Goal: Information Seeking & Learning: Learn about a topic

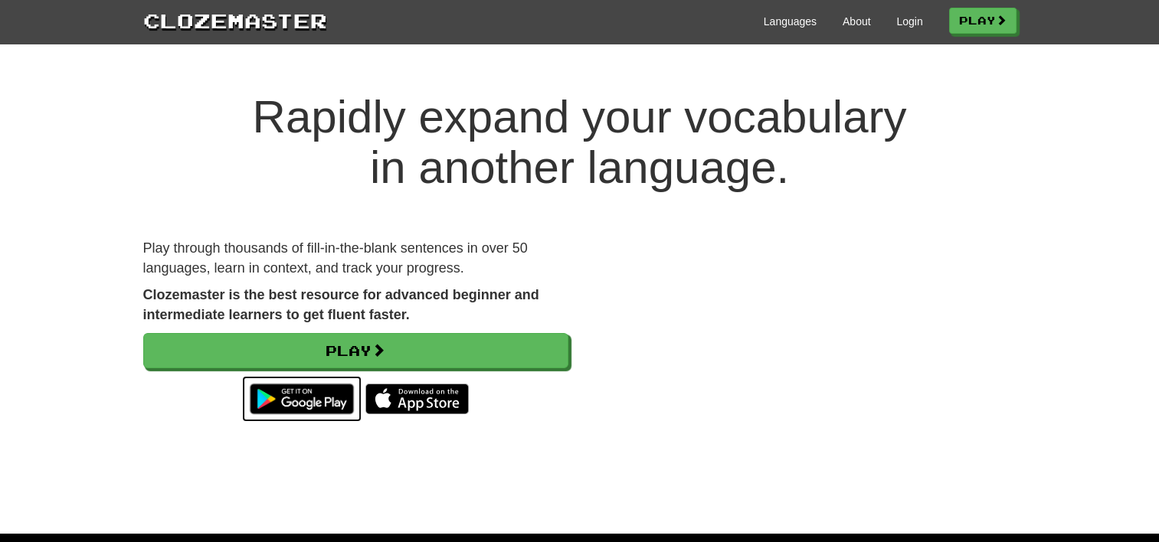
click at [282, 402] on img at bounding box center [301, 399] width 119 height 46
click at [899, 25] on link "Login" at bounding box center [909, 21] width 26 height 15
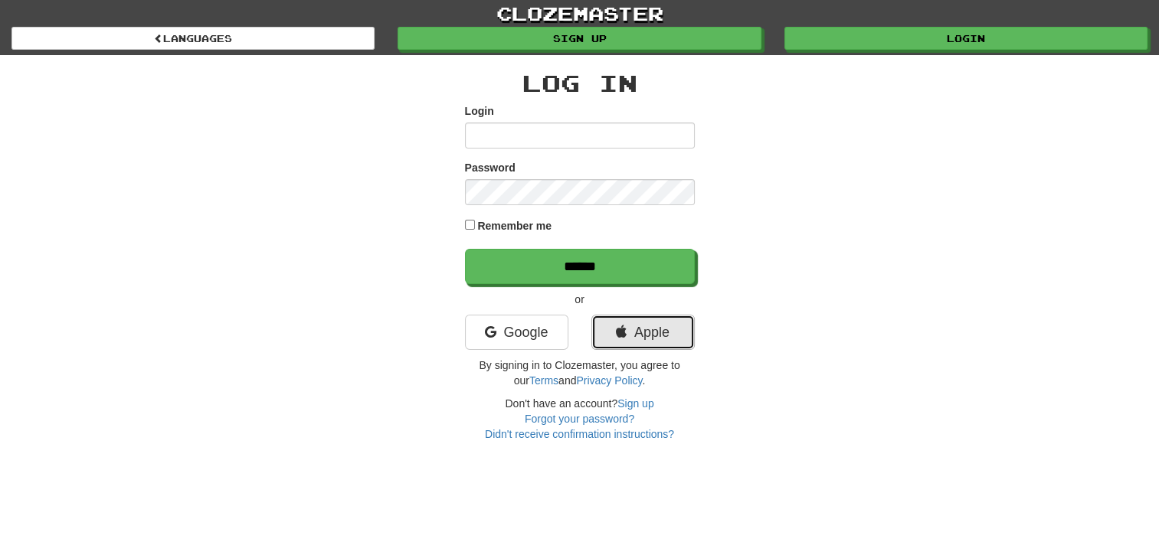
click at [629, 343] on link "Apple" at bounding box center [643, 332] width 103 height 35
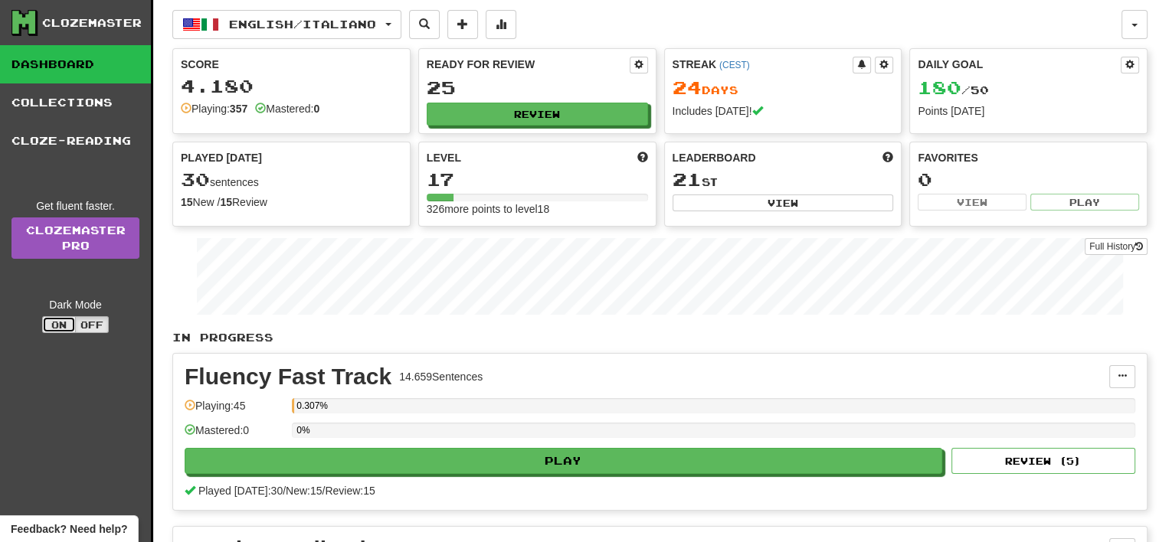
click at [64, 320] on button "On" at bounding box center [59, 324] width 34 height 17
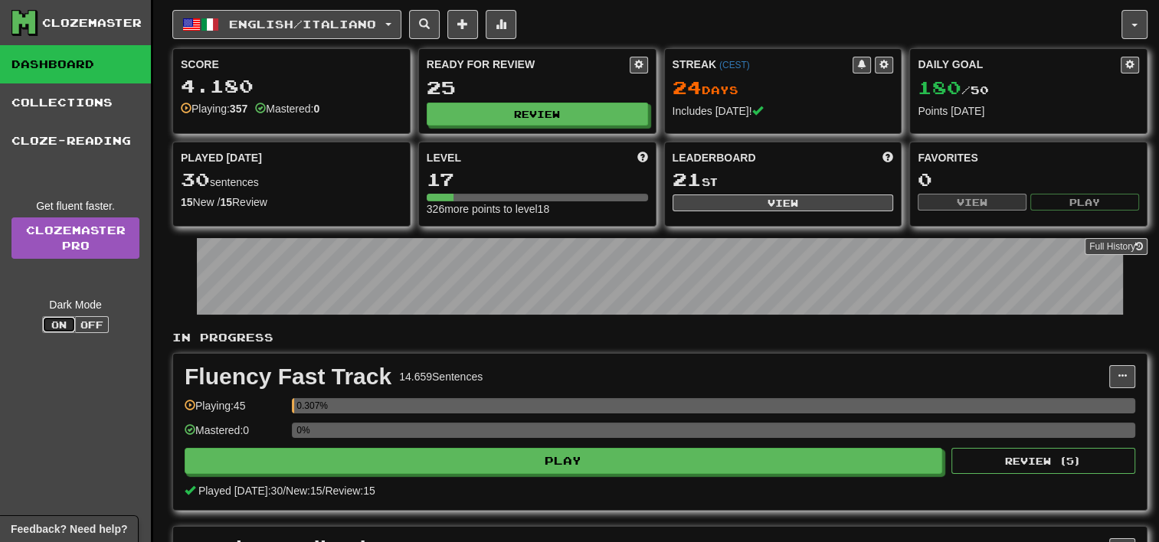
click at [64, 320] on button "On" at bounding box center [59, 324] width 34 height 17
click at [83, 324] on button "Off" at bounding box center [92, 324] width 34 height 17
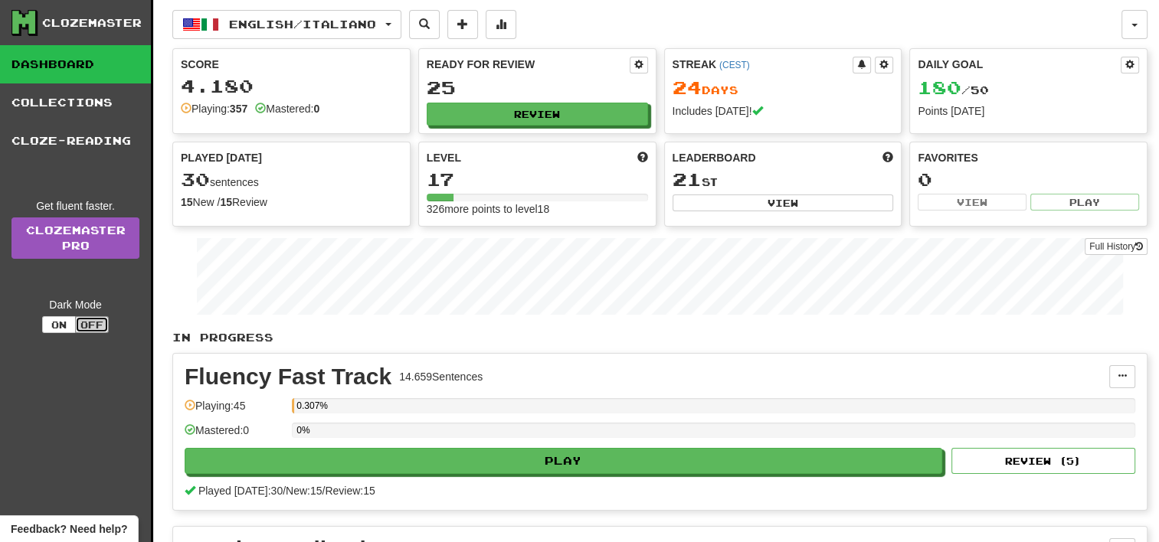
click at [83, 324] on button "Off" at bounding box center [92, 324] width 34 height 17
click at [55, 320] on button "On" at bounding box center [59, 324] width 34 height 17
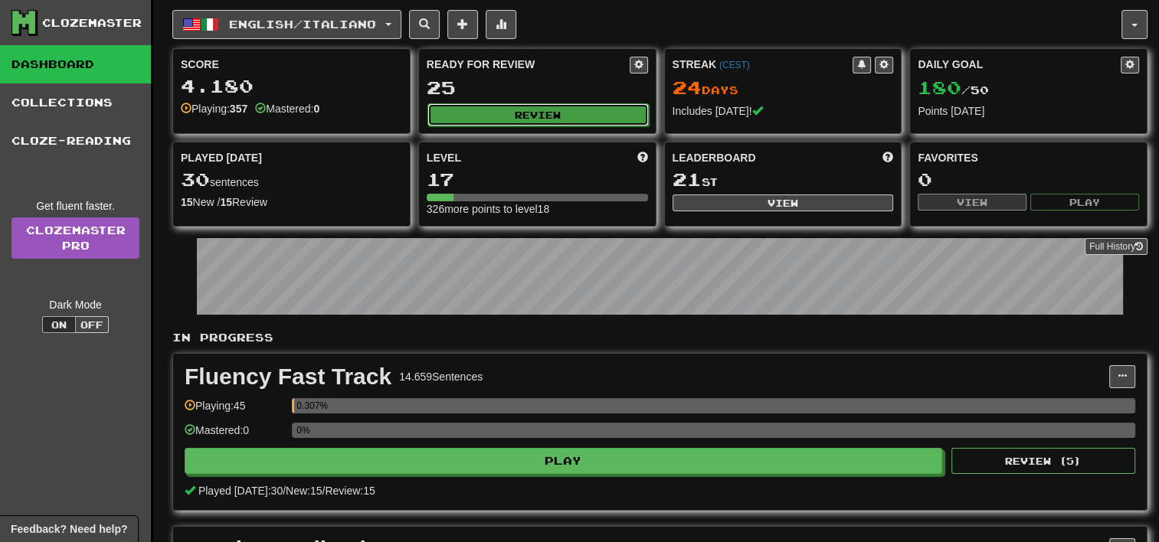
click at [557, 103] on button "Review" at bounding box center [538, 114] width 221 height 23
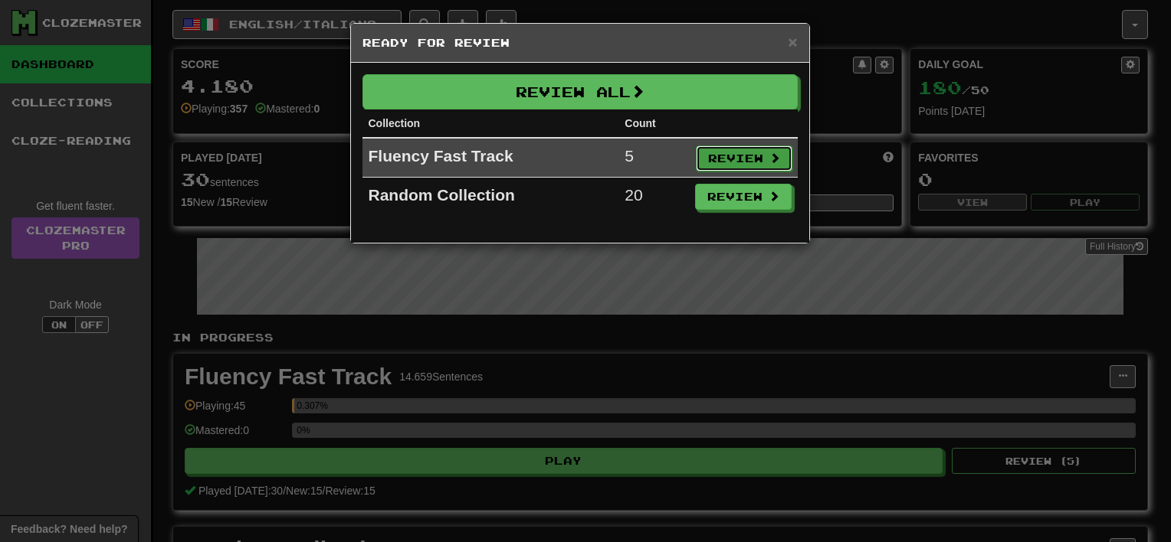
click at [736, 152] on button "Review" at bounding box center [744, 159] width 97 height 26
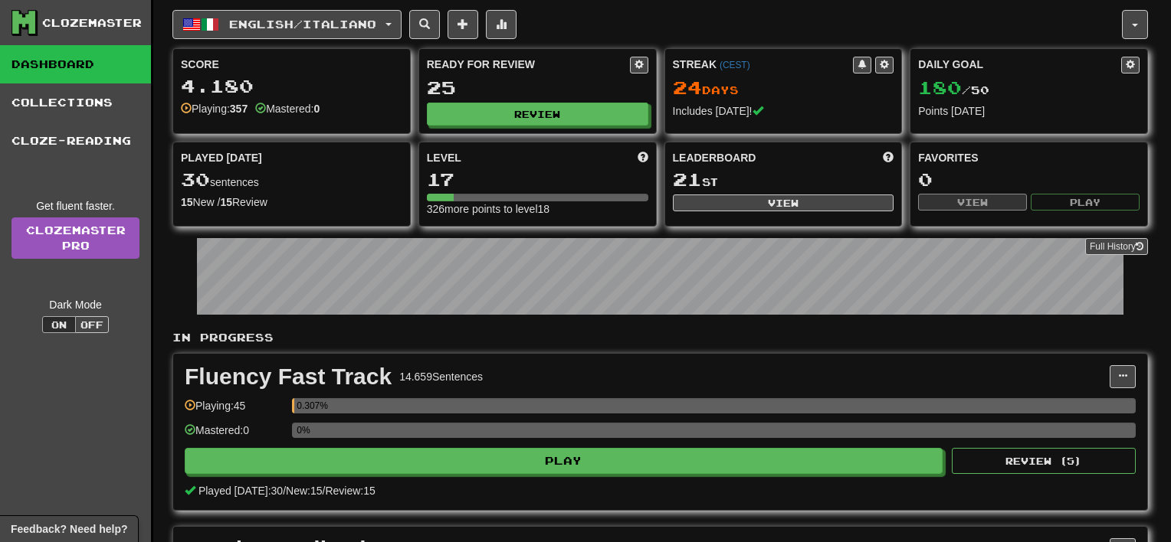
select select "**"
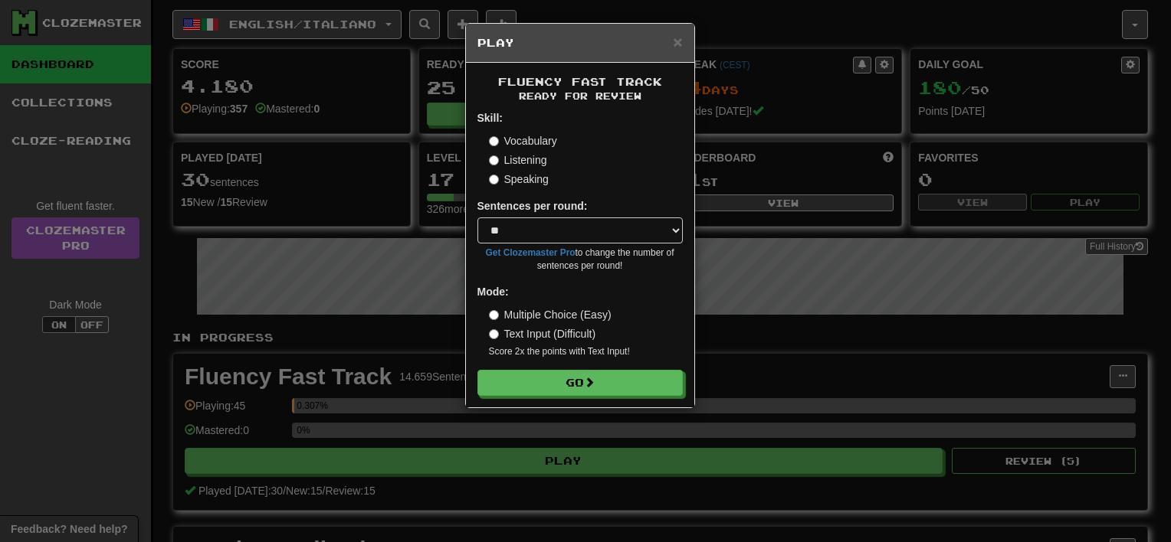
click at [670, 43] on h5 "Play" at bounding box center [579, 42] width 205 height 15
click at [674, 38] on span "×" at bounding box center [677, 42] width 9 height 18
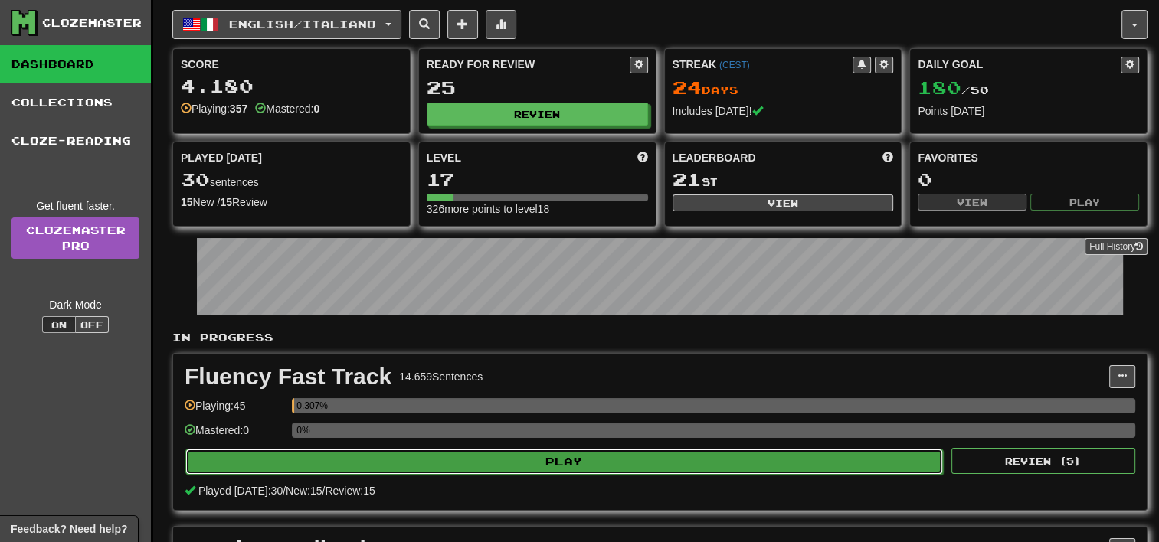
click at [565, 451] on button "Play" at bounding box center [564, 462] width 758 height 26
select select "**"
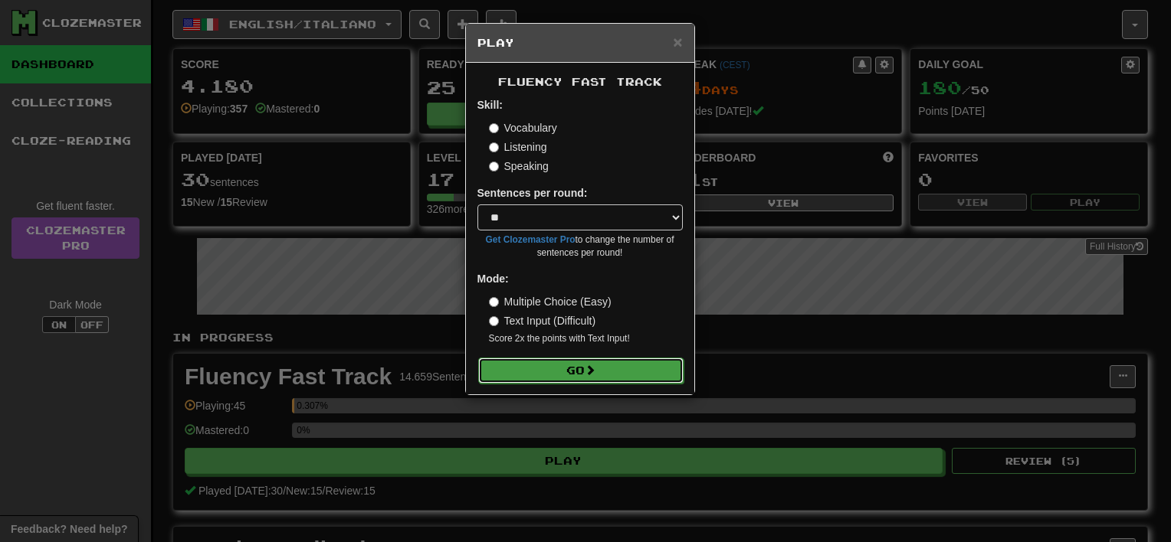
click at [558, 376] on button "Go" at bounding box center [580, 371] width 205 height 26
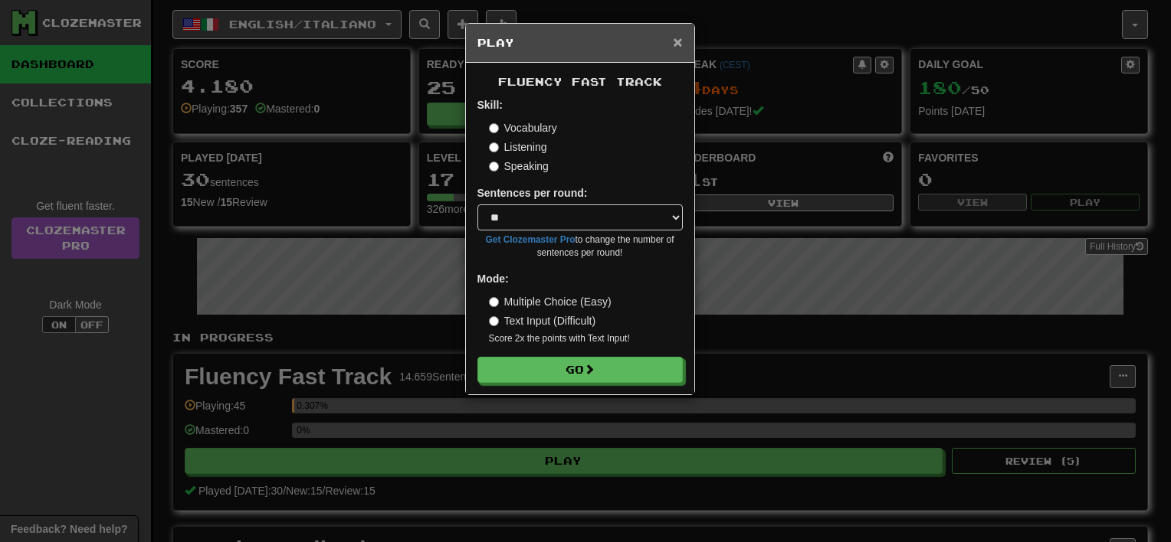
click at [677, 36] on span "×" at bounding box center [677, 42] width 9 height 18
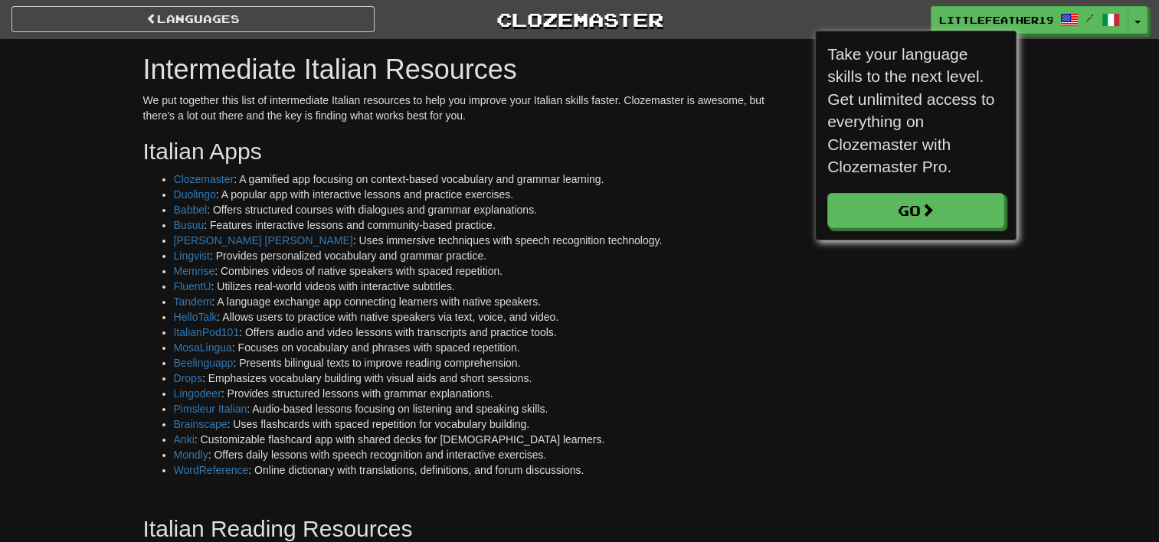
scroll to position [8, 8]
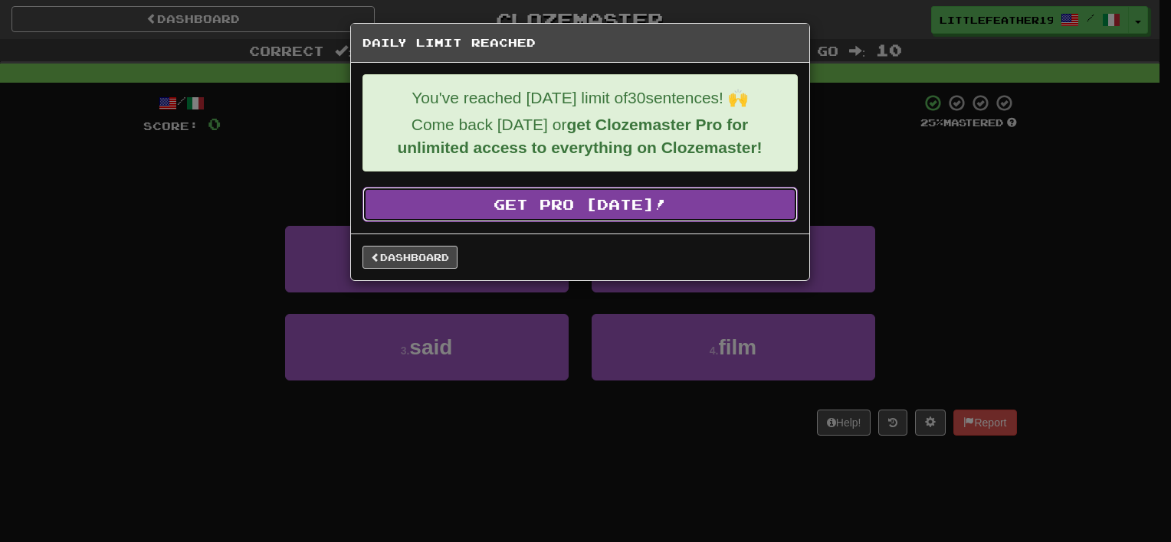
click at [608, 205] on link "Get Pro [DATE]!" at bounding box center [579, 204] width 435 height 35
